Goal: Task Accomplishment & Management: Use online tool/utility

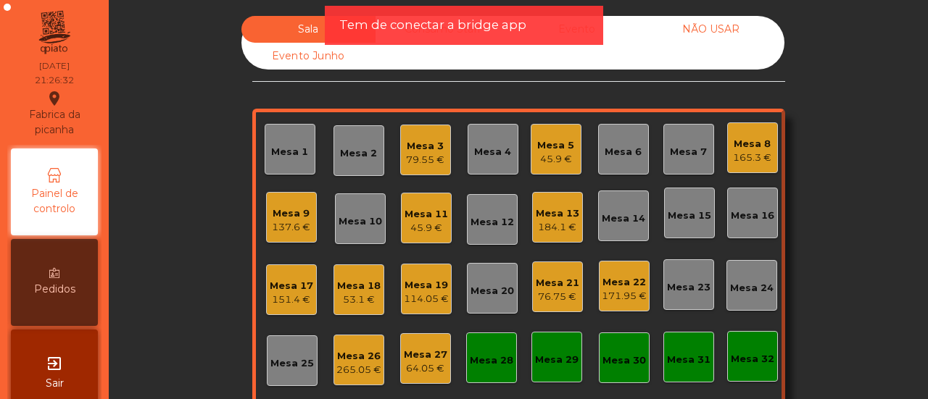
scroll to position [43, 0]
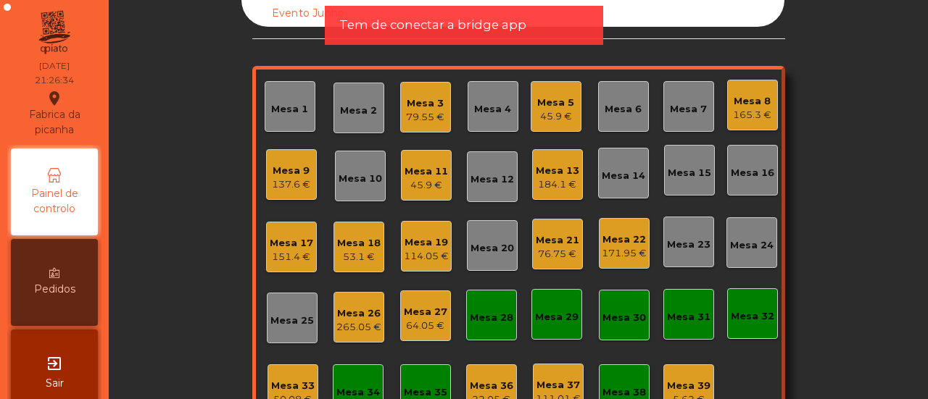
click at [673, 188] on div "Mesa 15" at bounding box center [689, 170] width 51 height 51
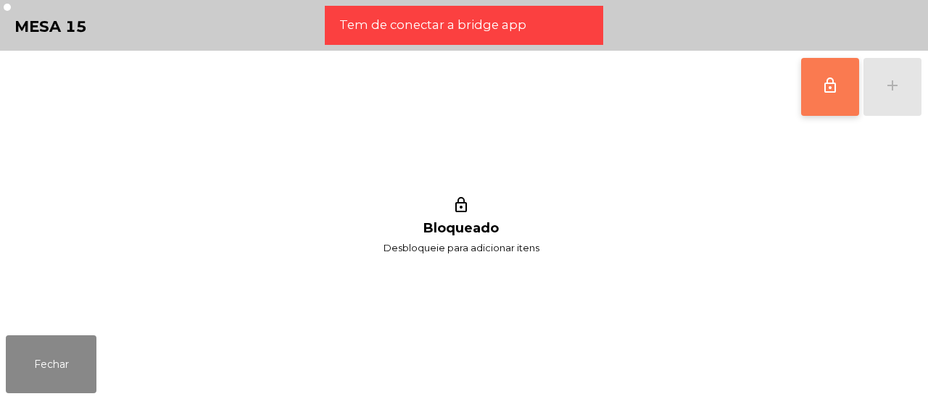
click at [828, 70] on button "lock_outline" at bounding box center [830, 87] width 58 height 58
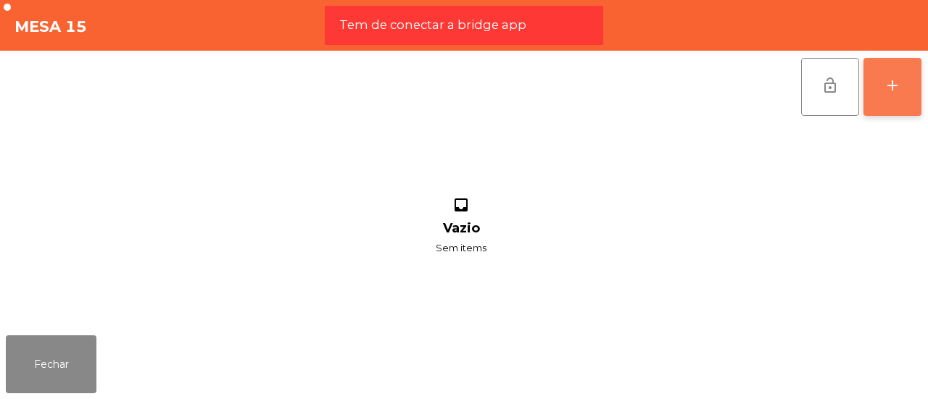
click at [911, 75] on button "add" at bounding box center [892, 87] width 58 height 58
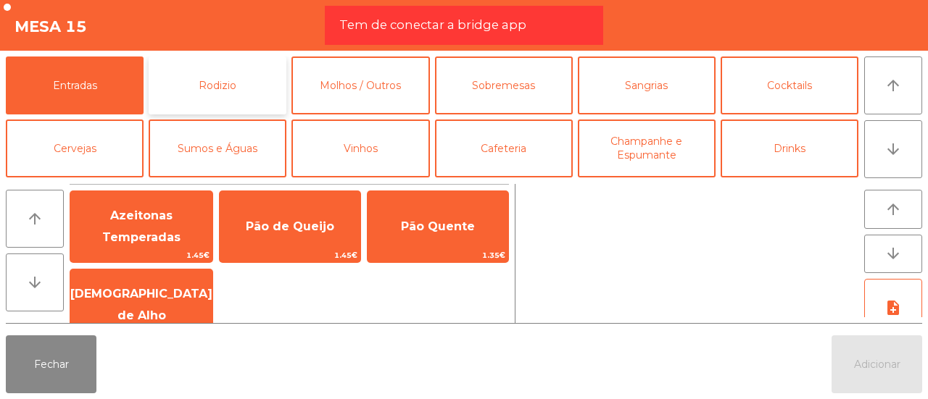
click at [222, 78] on button "Rodizio" at bounding box center [218, 86] width 138 height 58
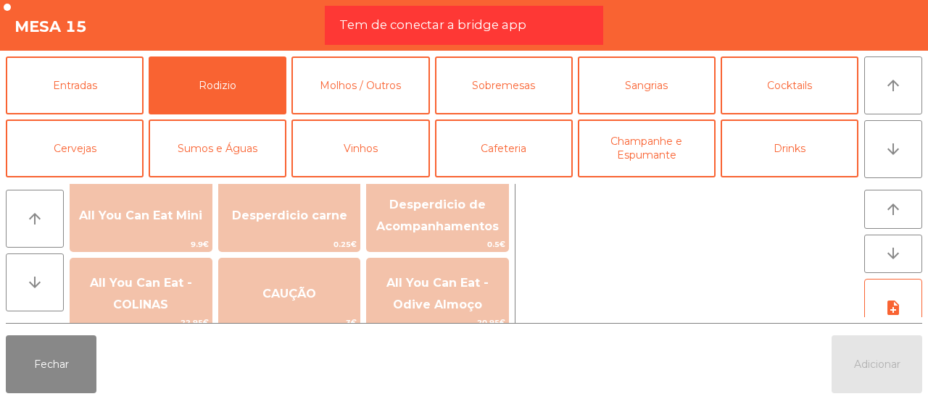
scroll to position [182, 0]
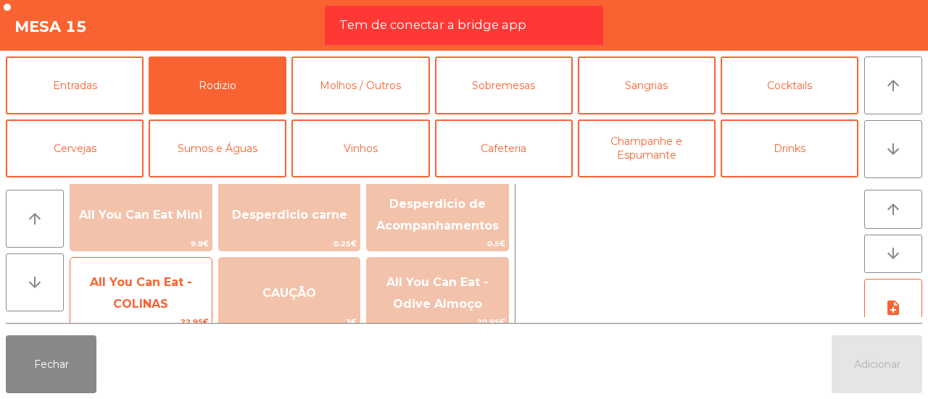
click at [186, 273] on span "All You Can Eat - COLINAS" at bounding box center [140, 294] width 141 height 62
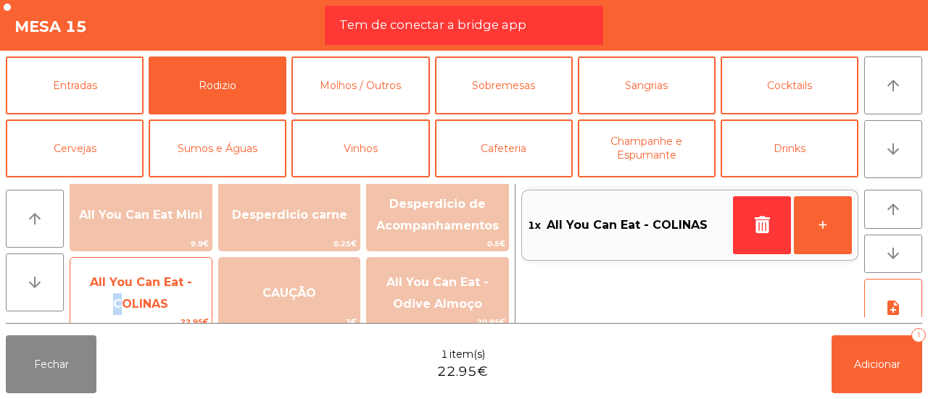
click at [186, 273] on span "All You Can Eat - COLINAS" at bounding box center [140, 294] width 141 height 62
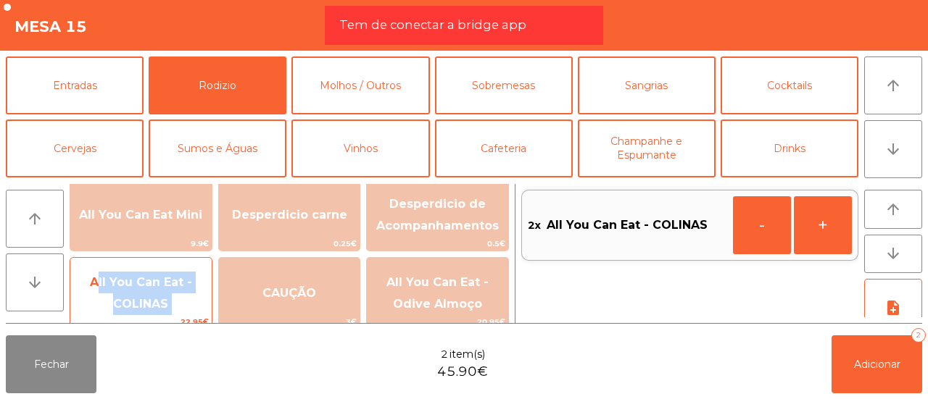
click at [186, 273] on span "All You Can Eat - COLINAS" at bounding box center [140, 294] width 141 height 62
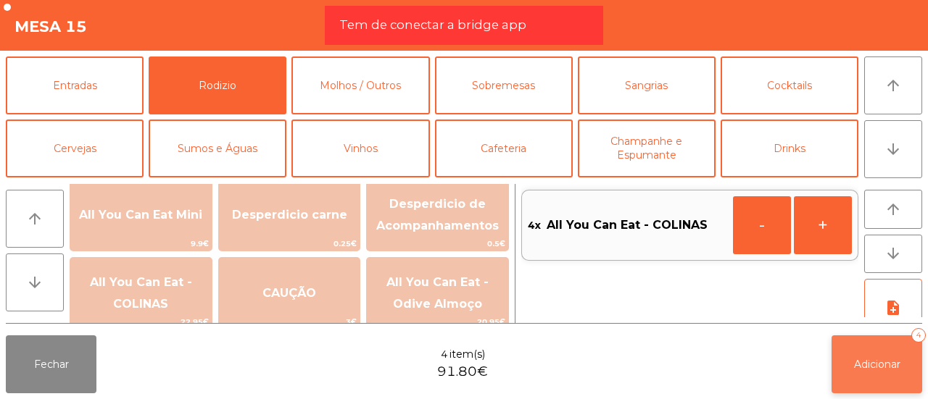
click at [894, 370] on span "Adicionar" at bounding box center [877, 364] width 46 height 13
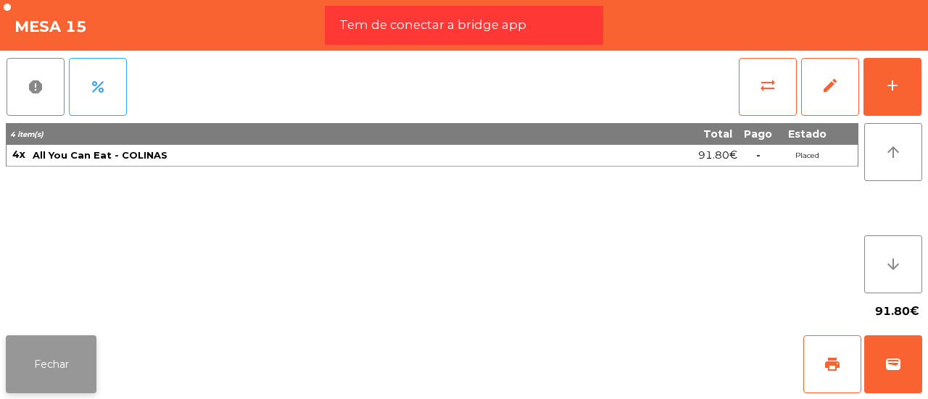
click at [68, 344] on button "Fechar" at bounding box center [51, 365] width 91 height 58
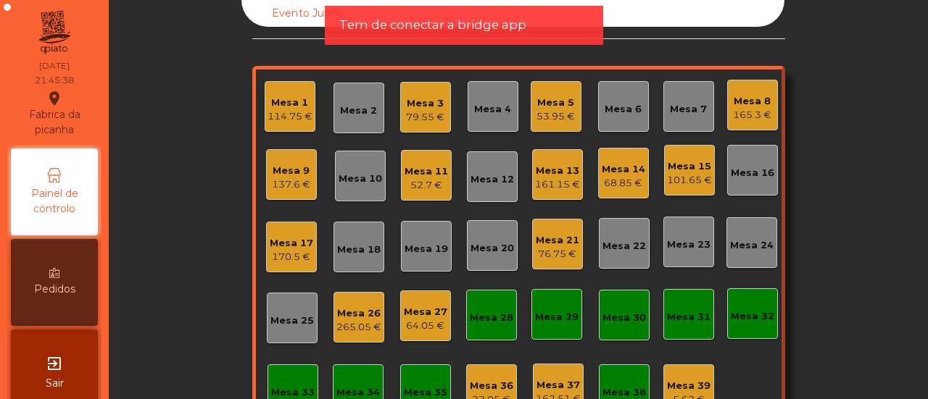
click at [607, 151] on div "Mesa 14 68.85 €" at bounding box center [623, 173] width 51 height 51
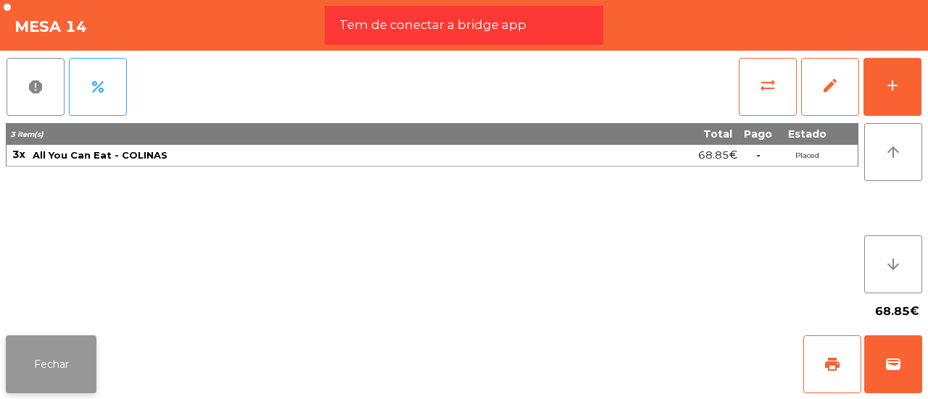
click at [37, 353] on button "Fechar" at bounding box center [51, 365] width 91 height 58
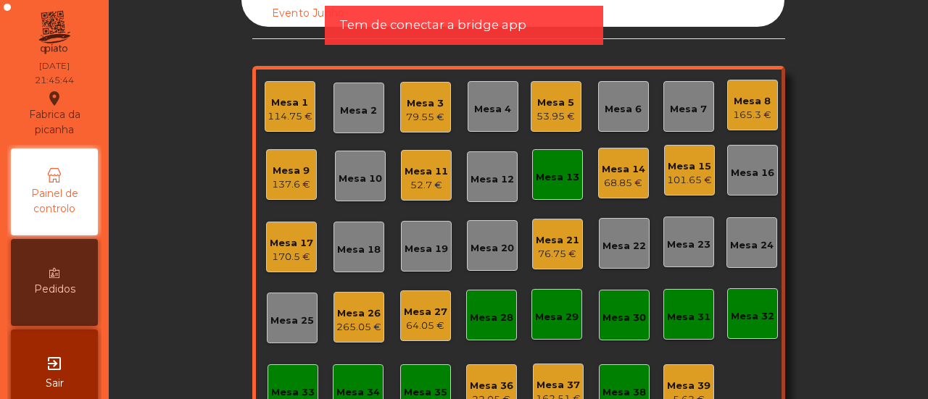
click at [408, 245] on div "Mesa 19" at bounding box center [425, 249] width 43 height 14
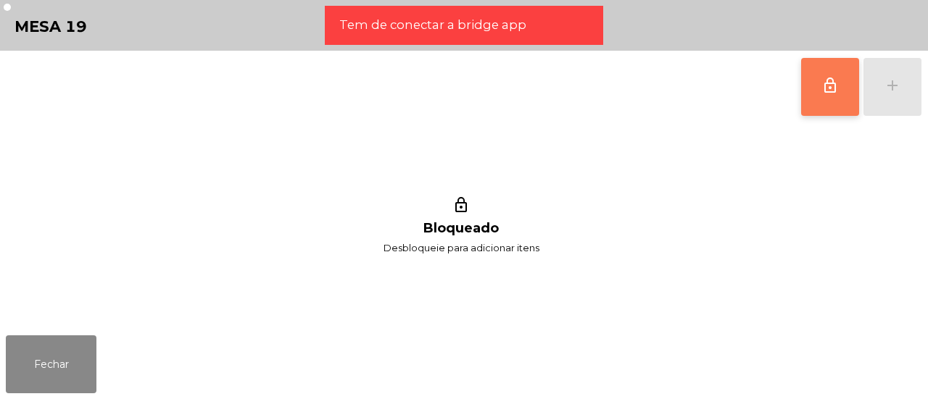
click at [807, 102] on button "lock_outline" at bounding box center [830, 87] width 58 height 58
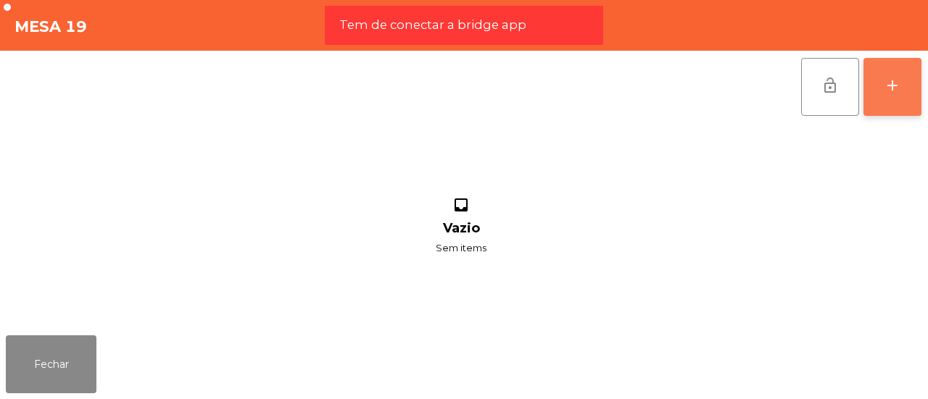
click at [900, 92] on div "add" at bounding box center [892, 85] width 17 height 17
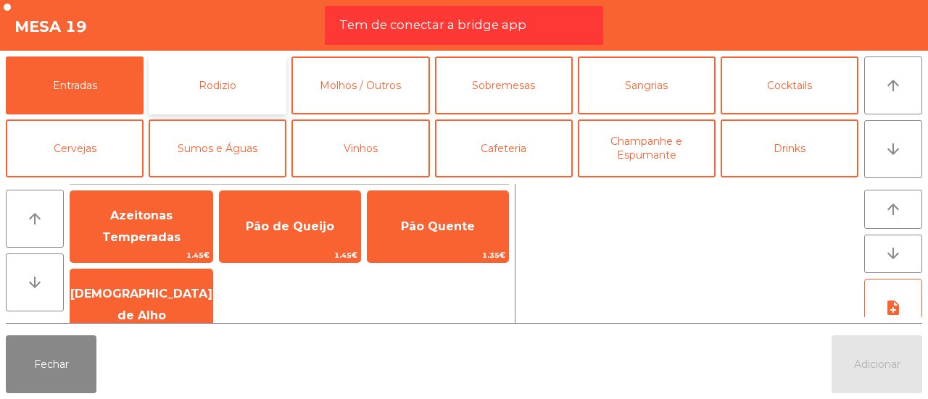
click at [250, 92] on button "Rodizio" at bounding box center [218, 86] width 138 height 58
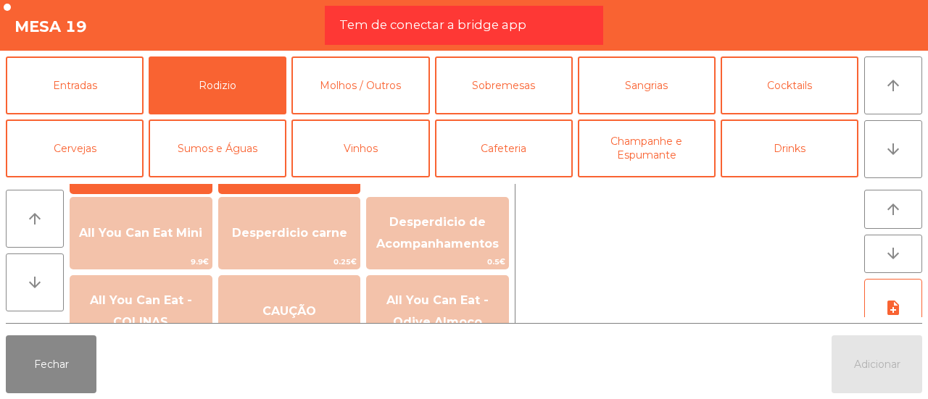
scroll to position [196, 0]
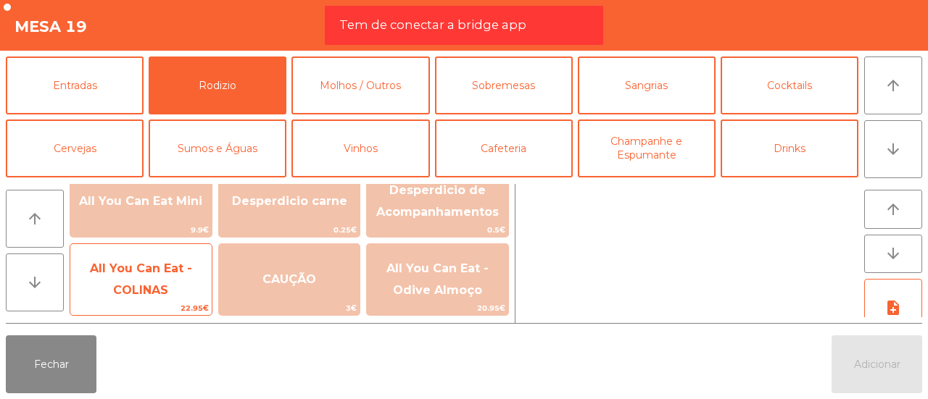
click at [178, 277] on span "All You Can Eat - COLINAS" at bounding box center [140, 280] width 141 height 62
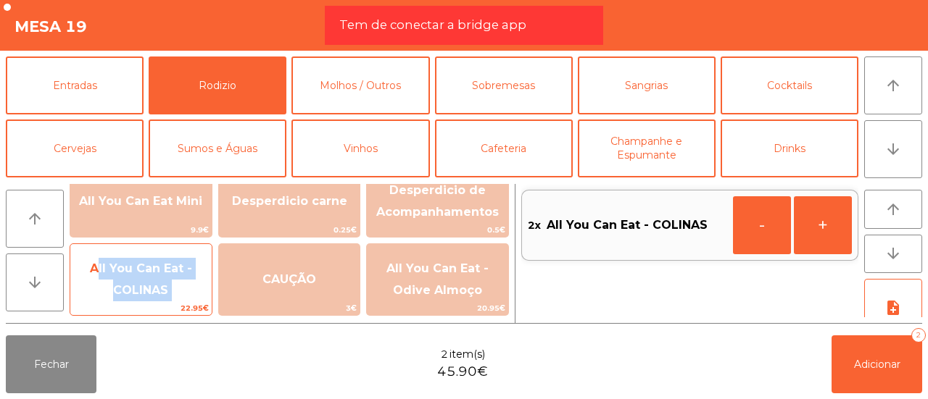
click at [178, 277] on span "All You Can Eat - COLINAS" at bounding box center [140, 280] width 141 height 62
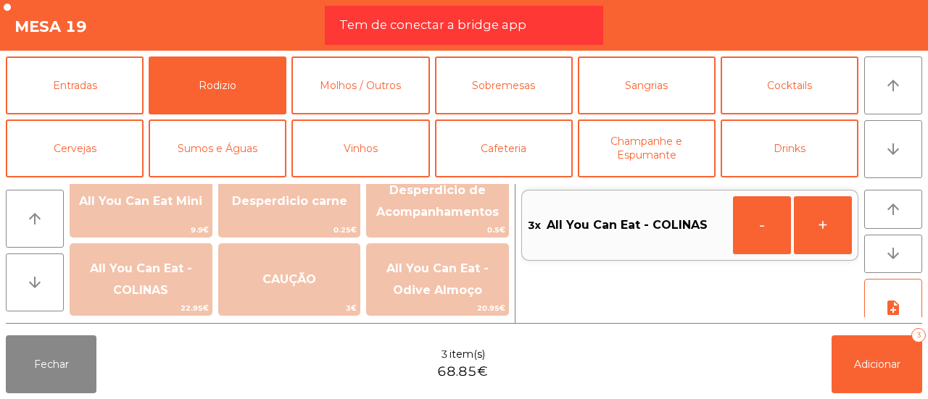
click at [645, 311] on div "3x All You Can Eat - COLINAS - +" at bounding box center [689, 253] width 337 height 139
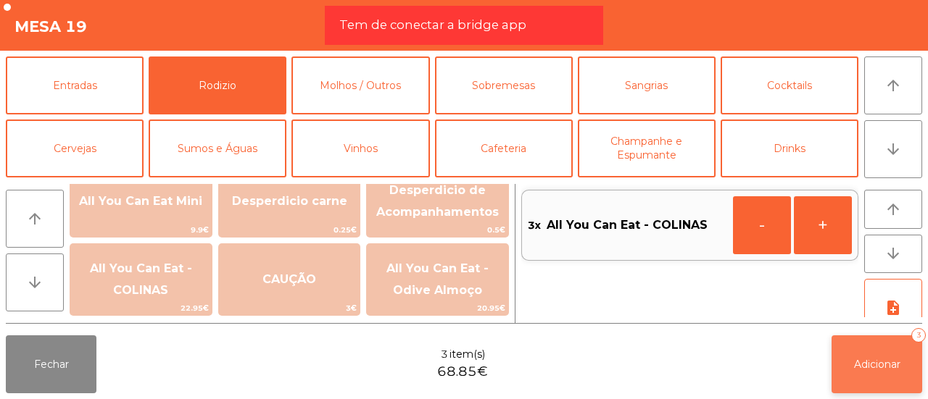
click at [863, 375] on button "Adicionar 3" at bounding box center [876, 365] width 91 height 58
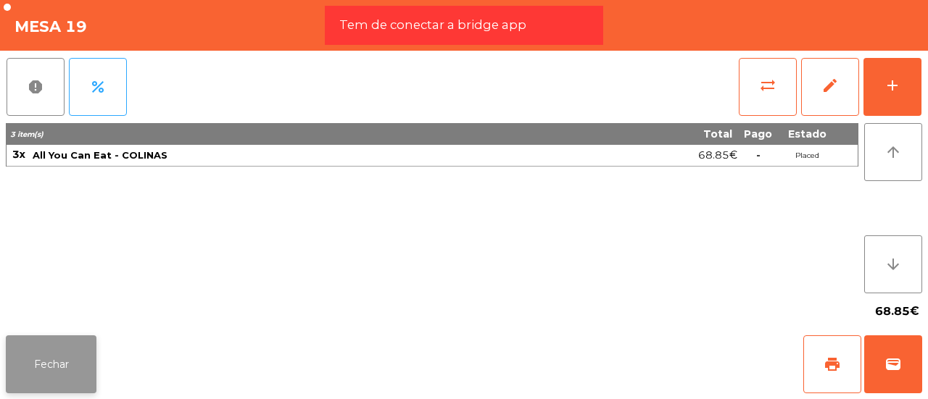
click at [73, 358] on button "Fechar" at bounding box center [51, 365] width 91 height 58
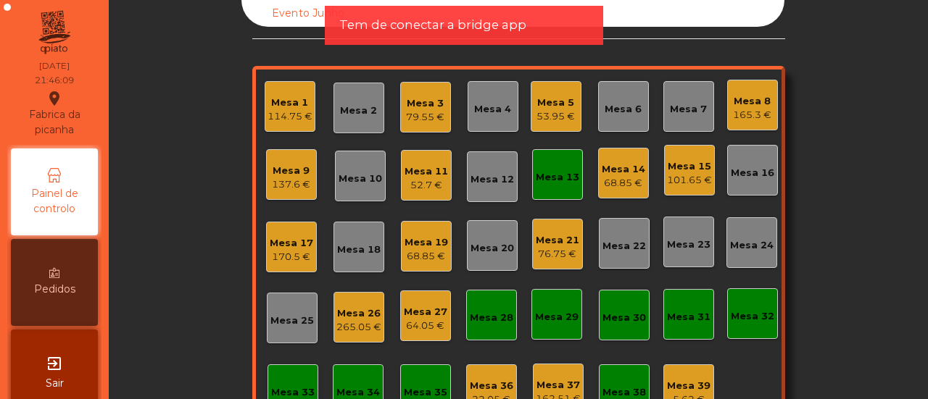
click at [130, 209] on div "Sala Consumo Staff Evento NÃO USAR Evento Junho Mesa 1 114.75 € Mesa 2 Mesa 3 7…" at bounding box center [518, 216] width 780 height 486
